Goal: Find specific page/section

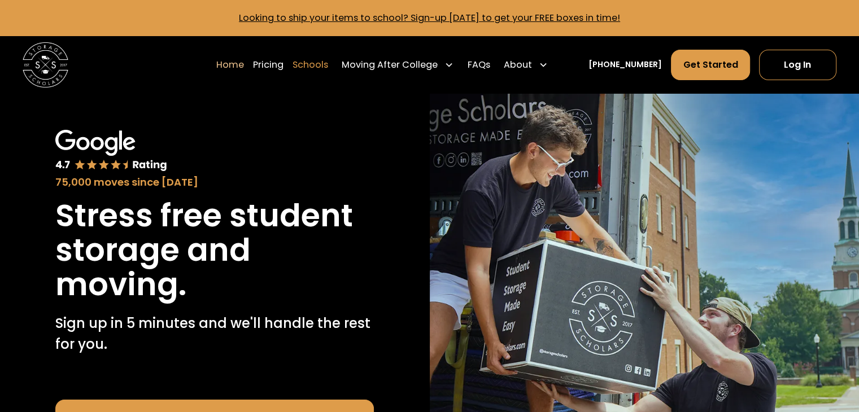
click at [325, 66] on link "Schools" at bounding box center [311, 65] width 36 height 32
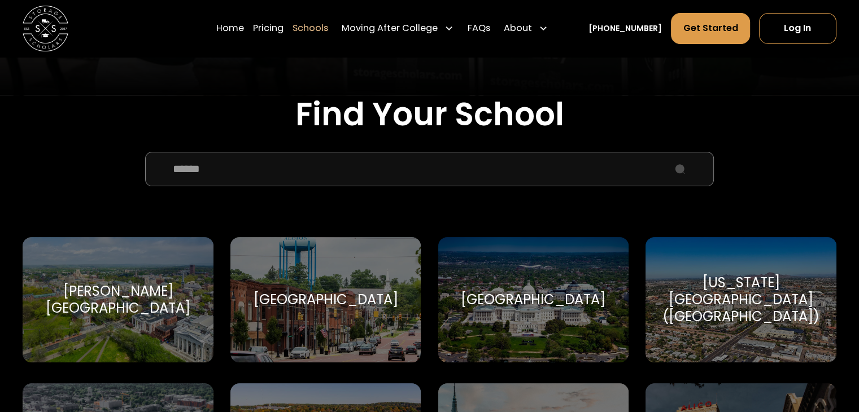
click at [298, 172] on input "School Select Form" at bounding box center [429, 169] width 569 height 34
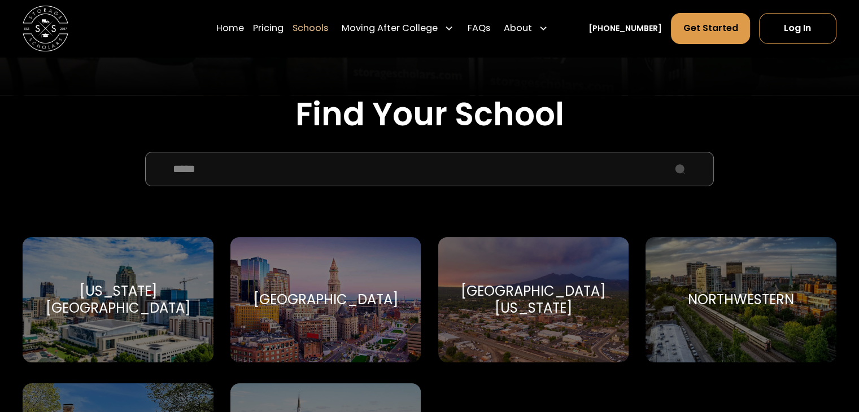
scroll to position [452, 0]
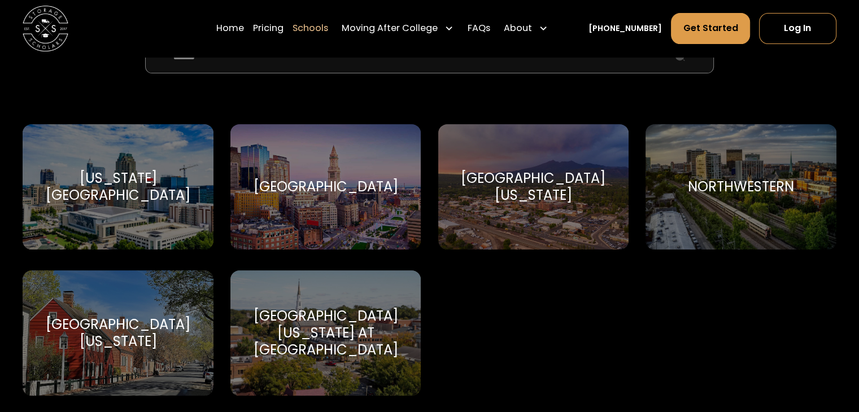
type input "*****"
